Goal: Information Seeking & Learning: Learn about a topic

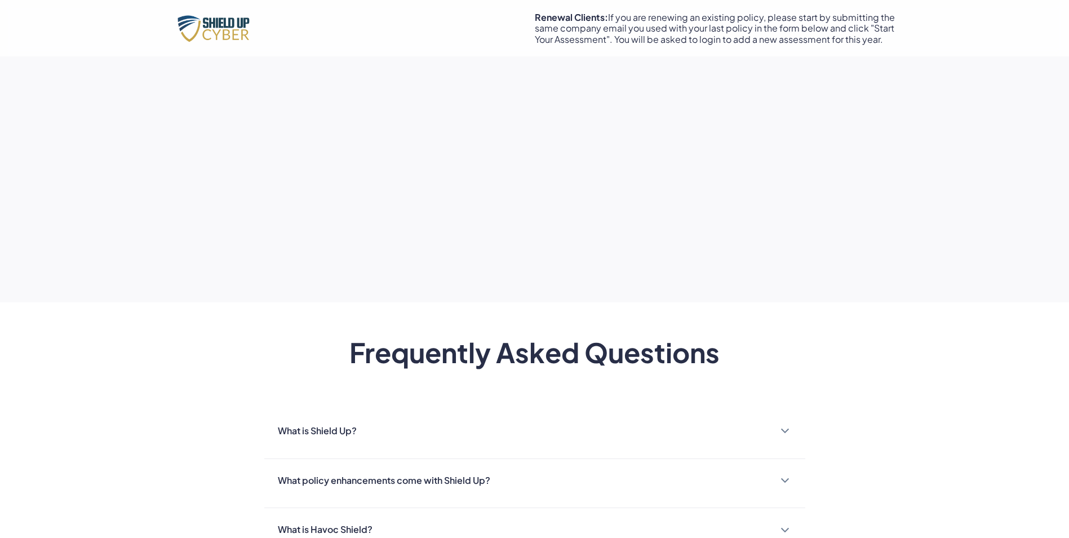
scroll to position [1182, 0]
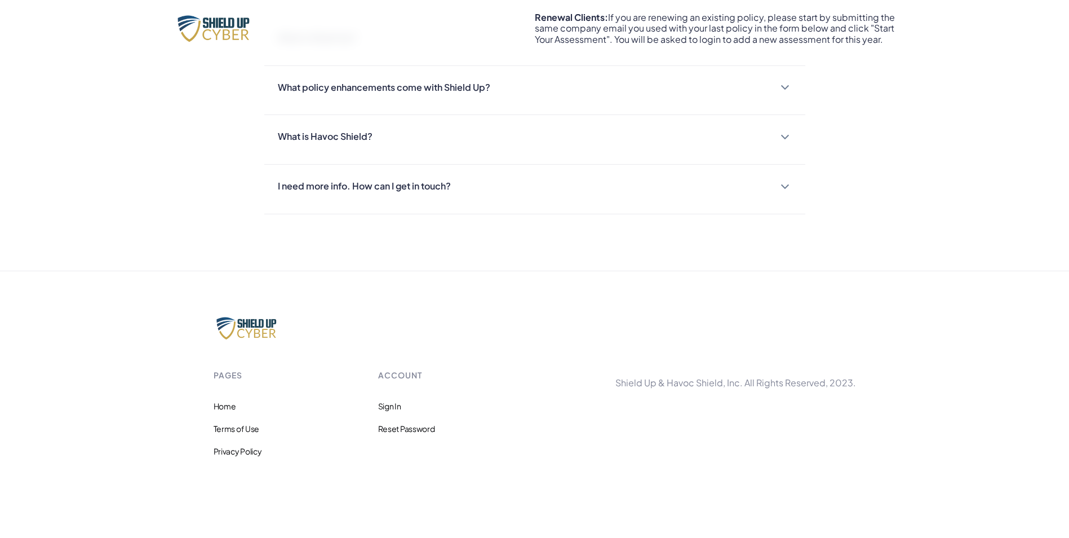
click at [394, 190] on div "I need more info. How can I get in touch?" at bounding box center [364, 186] width 173 height 16
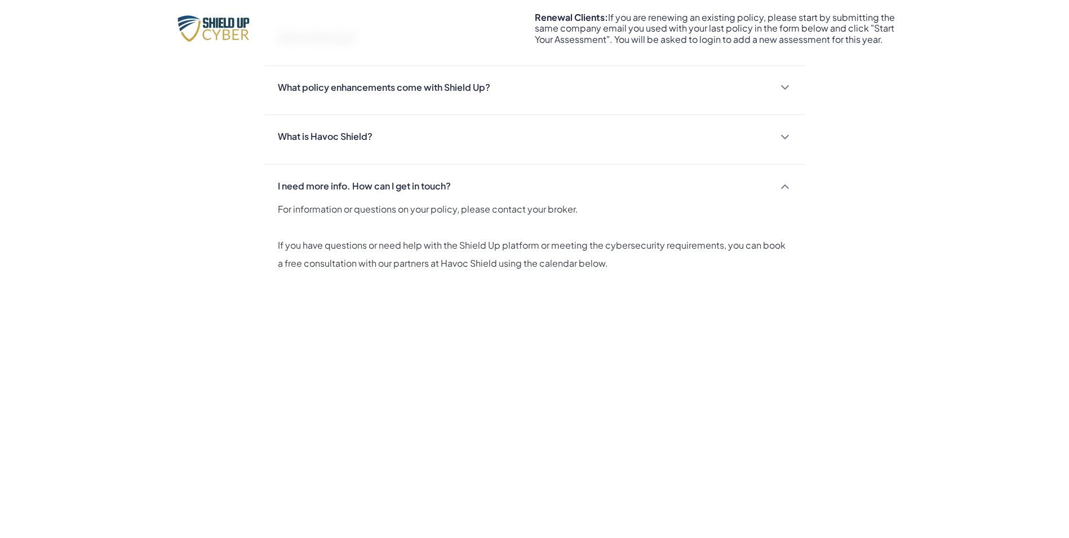
click at [358, 125] on div "What is Havoc Shield? Havoc Shield is Shield Up's cybersecurity program and ass…" at bounding box center [534, 140] width 541 height 50
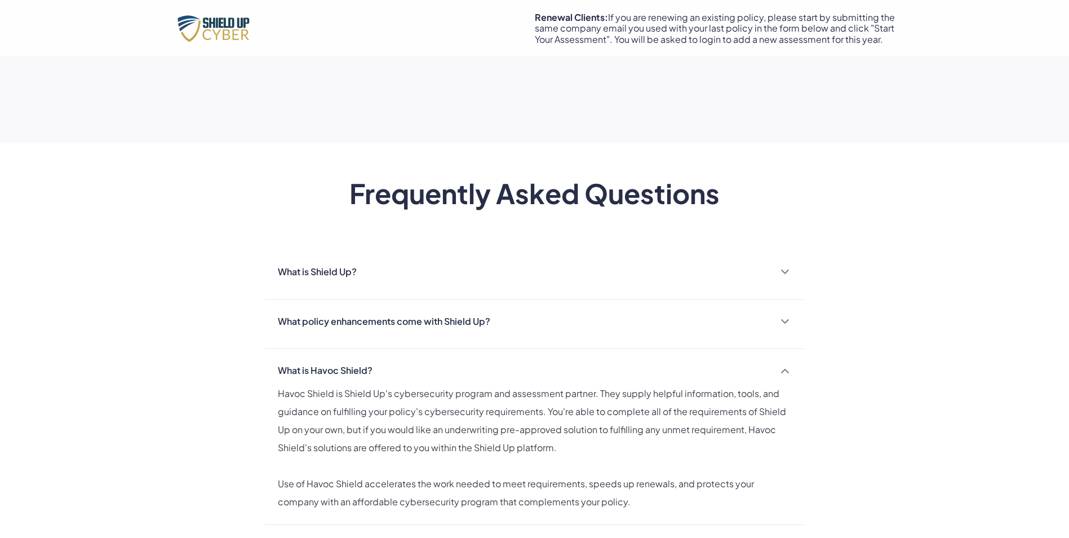
scroll to position [900, 0]
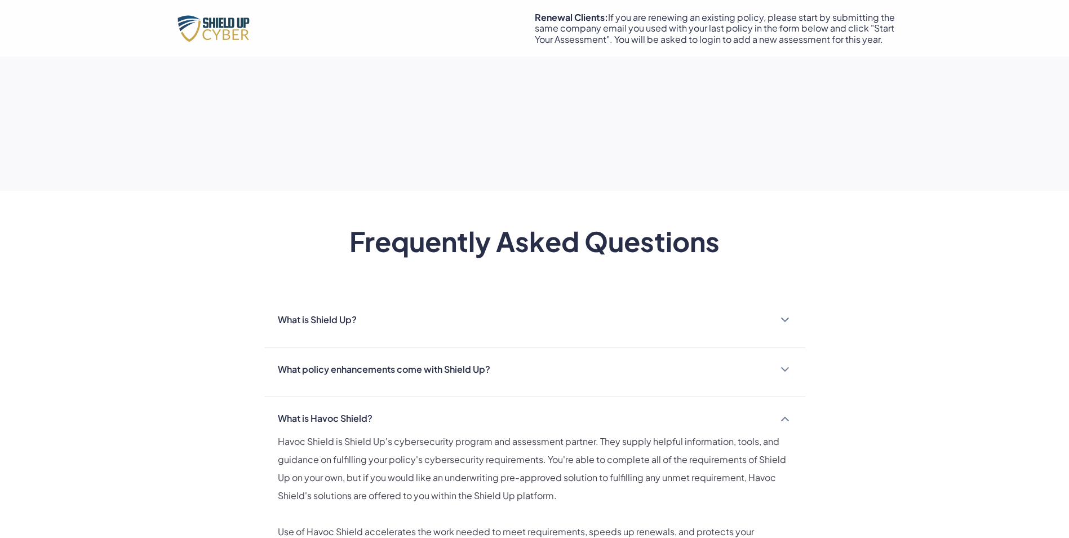
click at [341, 374] on div "What policy enhancements come with Shield Up?" at bounding box center [384, 369] width 212 height 16
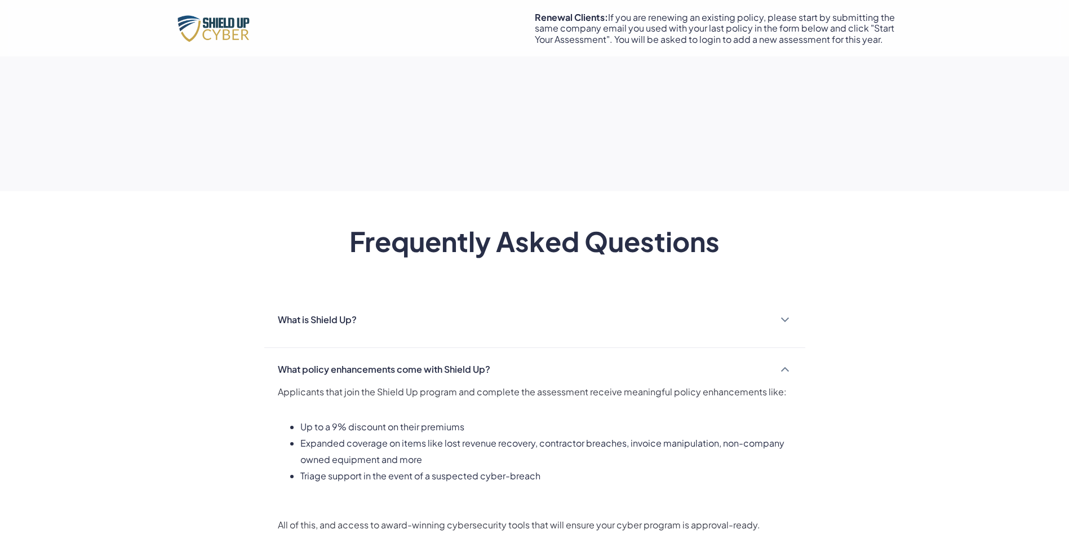
click at [334, 313] on div "What is Shield Up?" at bounding box center [317, 320] width 79 height 16
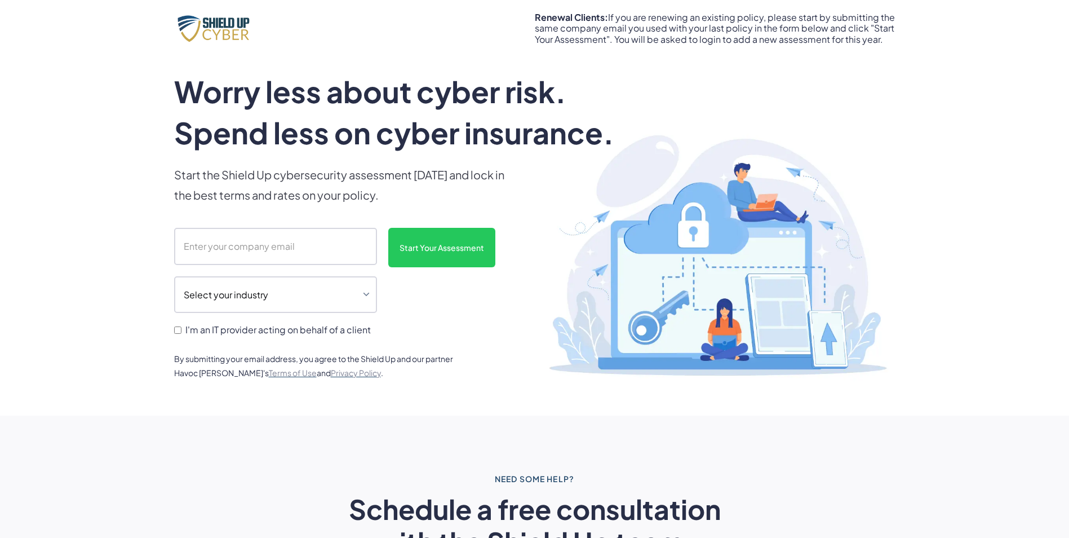
scroll to position [0, 0]
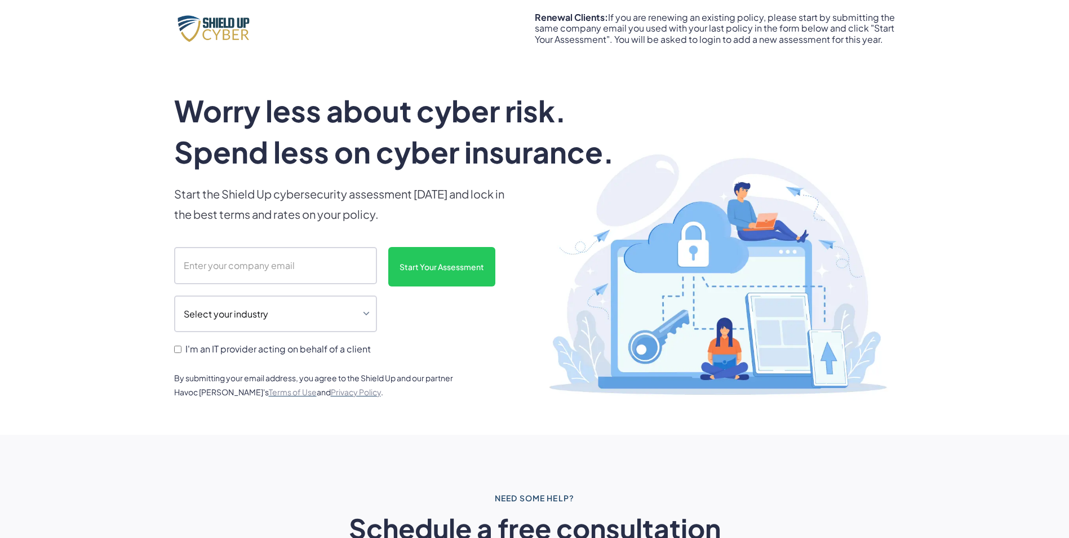
click at [587, 25] on div "Renewal Clients: If you are renewing an existing policy, please start by submit…" at bounding box center [715, 28] width 361 height 33
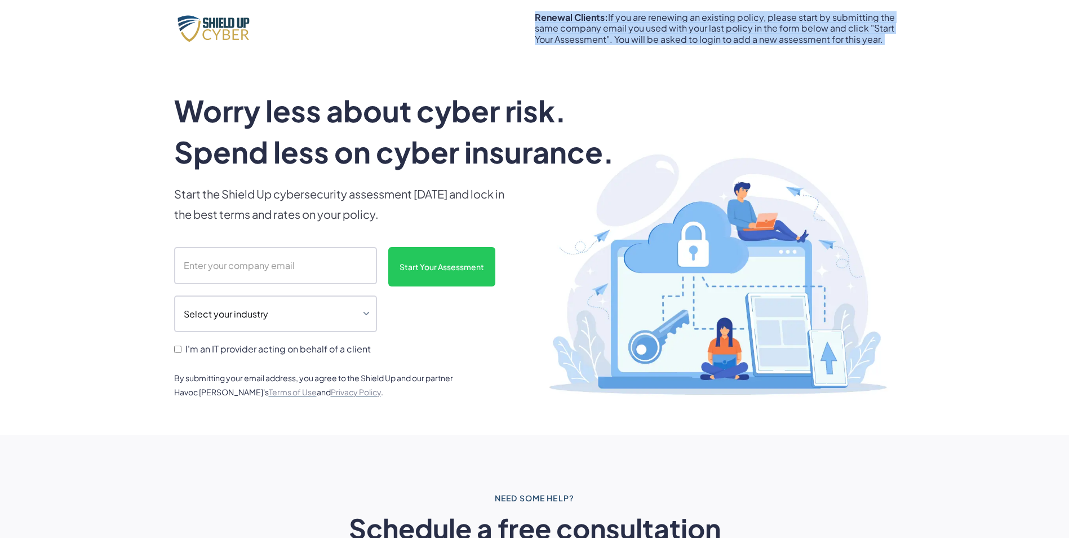
drag, startPoint x: 587, startPoint y: 25, endPoint x: 561, endPoint y: 33, distance: 26.6
click at [561, 33] on div "Renewal Clients: If you are renewing an existing policy, please start by submit…" at bounding box center [715, 28] width 361 height 33
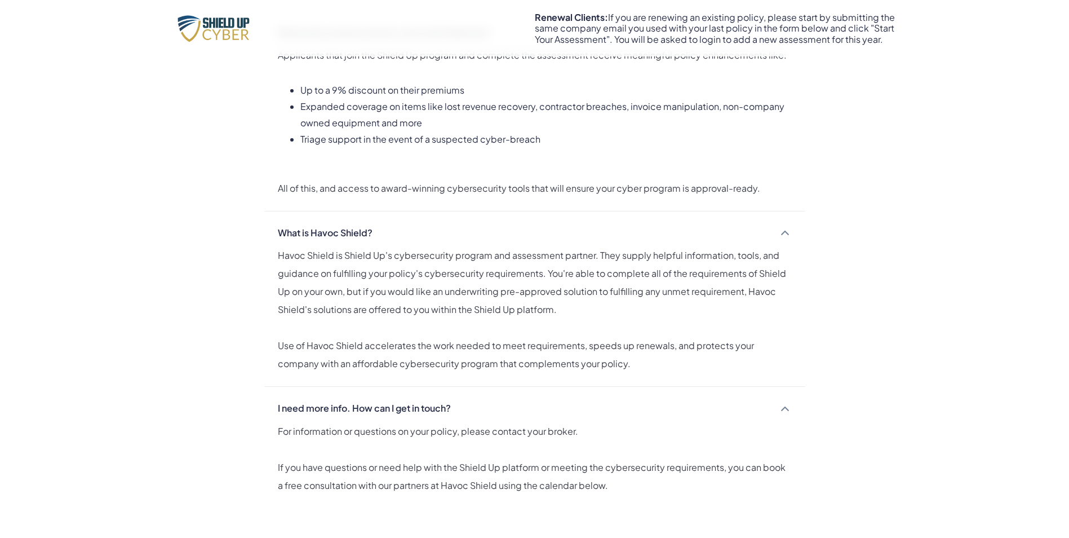
scroll to position [1409, 0]
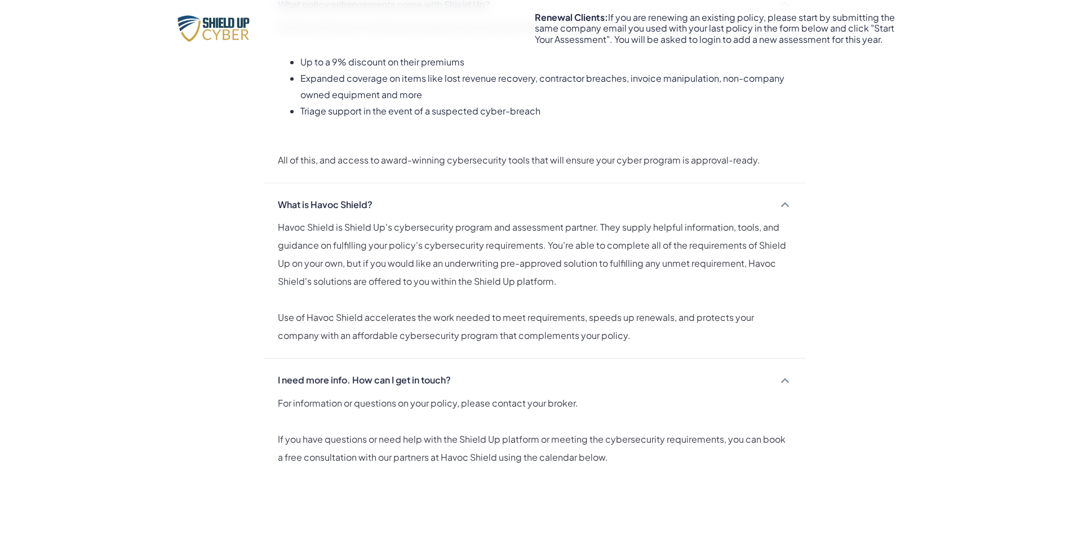
click at [188, 336] on div "Frequently Asked Questions What is Shield Up? Shield Up is a cybersecurity asse…" at bounding box center [534, 351] width 1069 height 1270
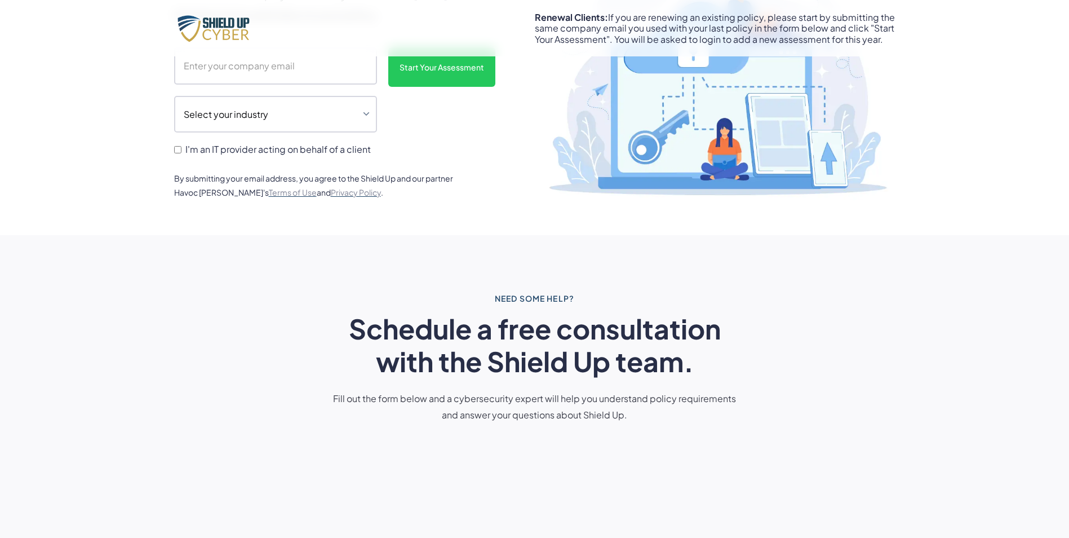
scroll to position [0, 0]
